Goal: Check status: Check status

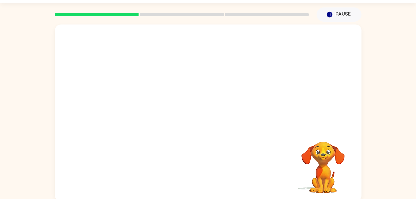
scroll to position [19, 0]
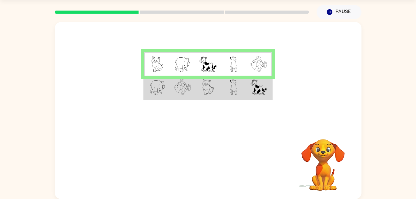
click at [172, 86] on td at bounding box center [182, 88] width 25 height 24
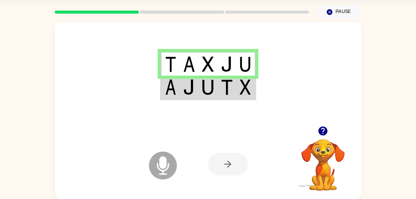
click at [215, 90] on td at bounding box center [208, 88] width 19 height 24
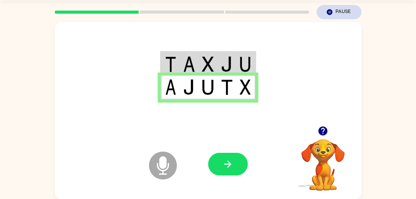
click at [347, 13] on button "Pause Pause" at bounding box center [339, 12] width 45 height 14
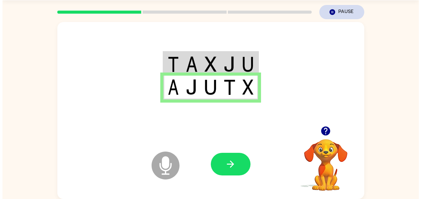
scroll to position [0, 0]
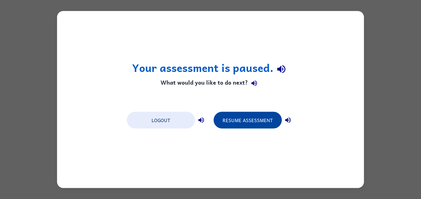
click at [260, 126] on button "Resume Assessment" at bounding box center [247, 120] width 68 height 17
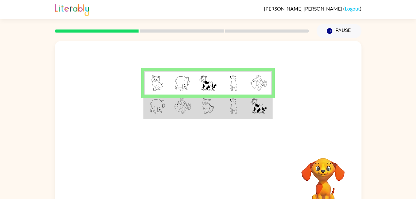
click at [225, 107] on td at bounding box center [233, 106] width 25 height 24
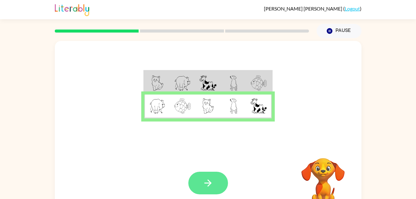
click at [195, 176] on button "button" at bounding box center [208, 183] width 40 height 23
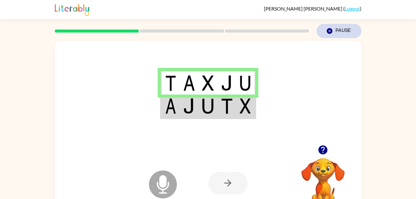
click at [349, 37] on button "Pause Pause" at bounding box center [339, 31] width 45 height 14
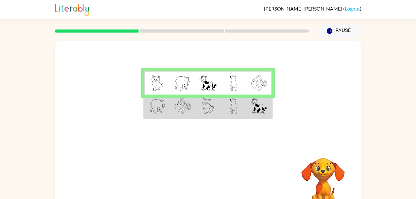
click at [225, 107] on td at bounding box center [233, 106] width 25 height 24
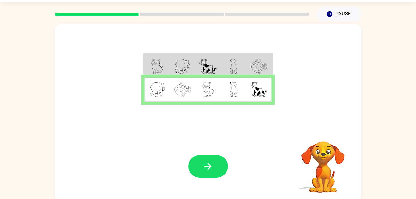
scroll to position [19, 0]
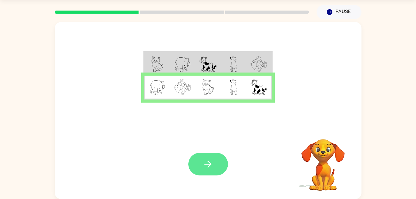
click at [207, 160] on icon "button" at bounding box center [208, 164] width 11 height 11
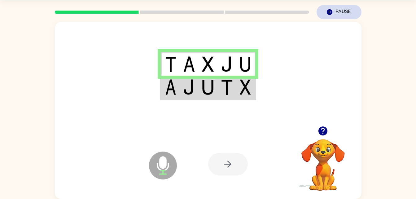
click at [344, 10] on button "Pause Pause" at bounding box center [339, 12] width 45 height 14
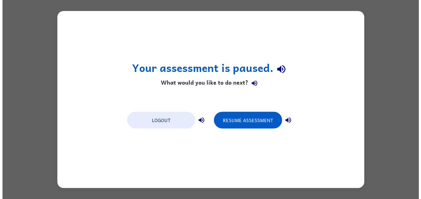
scroll to position [0, 0]
